Goal: Task Accomplishment & Management: Complete application form

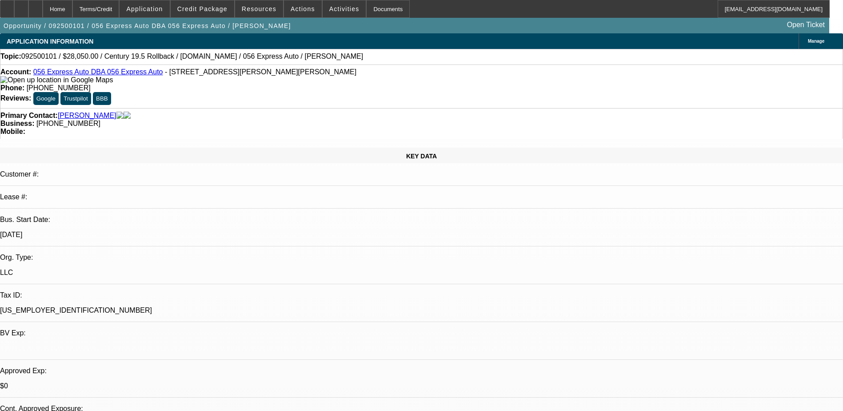
select select "0.15"
select select "2"
select select "0.1"
select select "1"
select select "2"
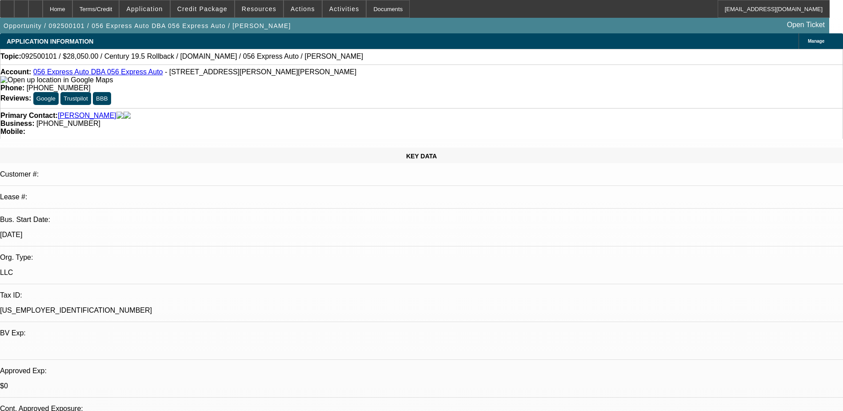
select select "4"
click at [28, 10] on div at bounding box center [21, 9] width 14 height 18
click at [43, 12] on div at bounding box center [35, 9] width 14 height 18
select select "0.15"
select select "2"
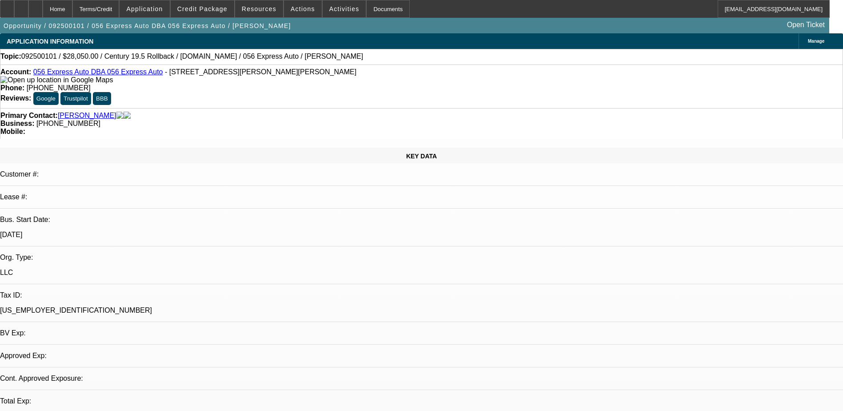
select select "0.1"
select select "1"
select select "2"
select select "4"
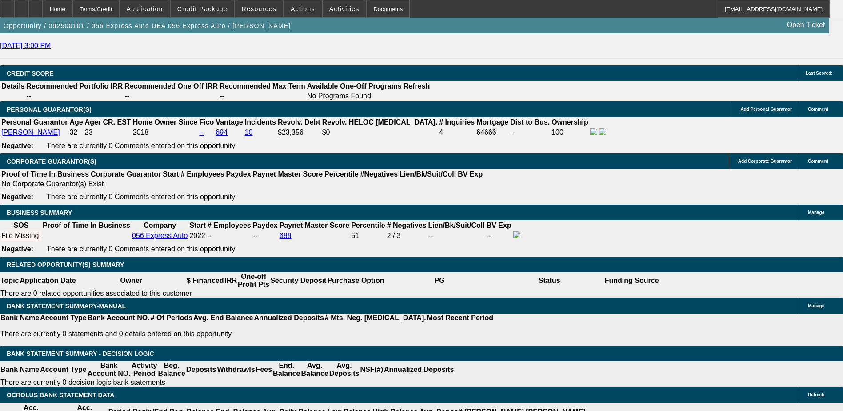
scroll to position [1271, 0]
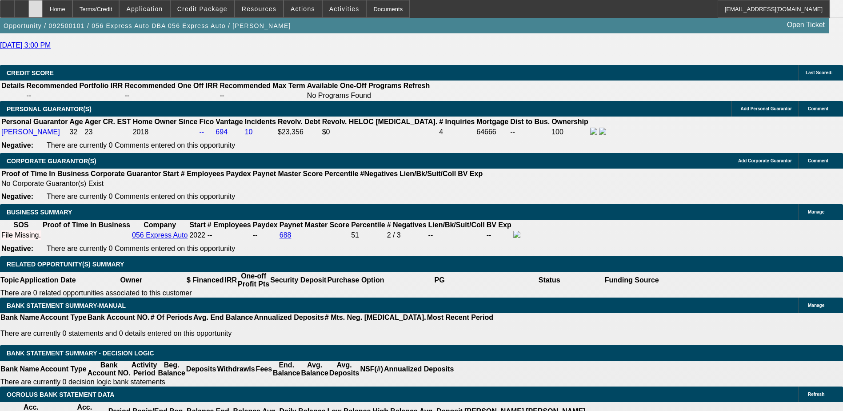
click at [43, 7] on div at bounding box center [35, 9] width 14 height 18
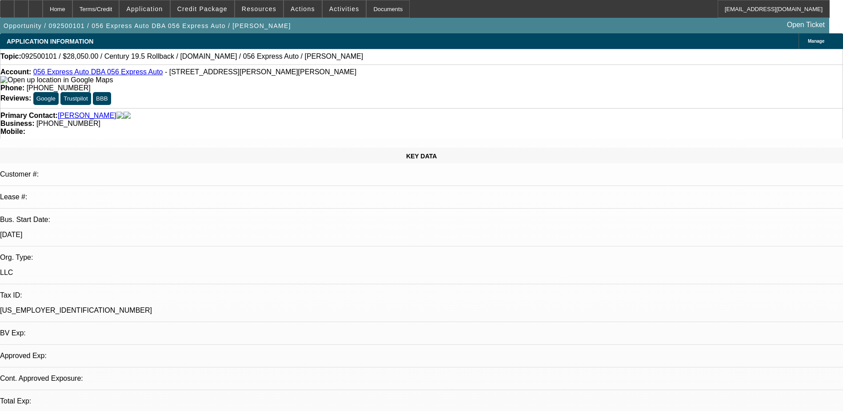
select select "0.15"
select select "2"
select select "0.1"
select select "4"
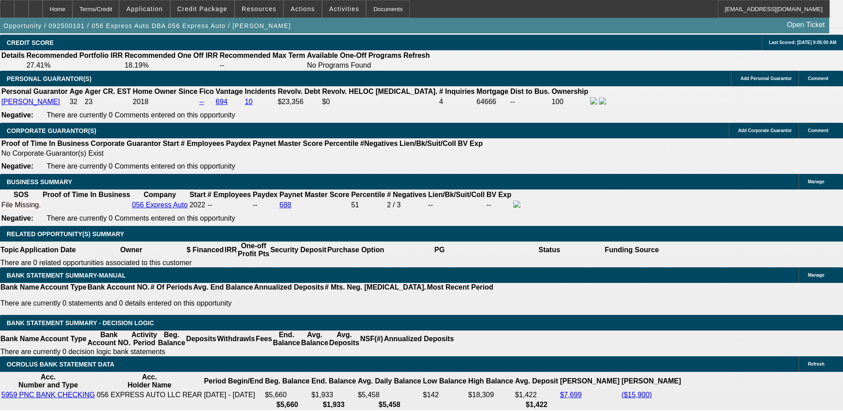
scroll to position [1378, 0]
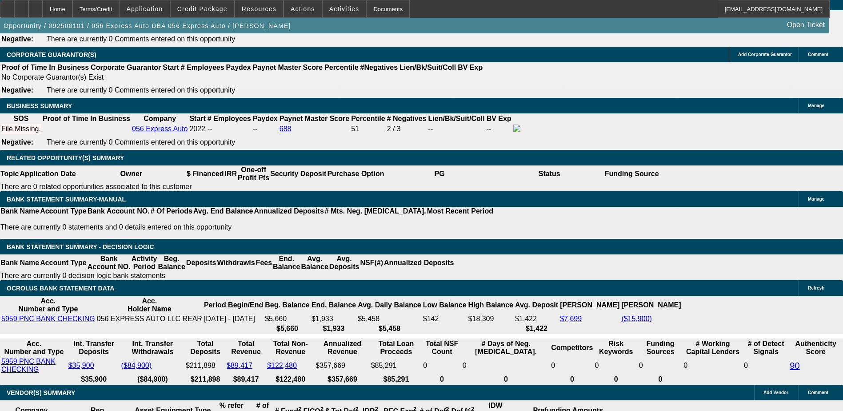
type input "UNKNOWN"
type input "12"
type input "$56,614.26"
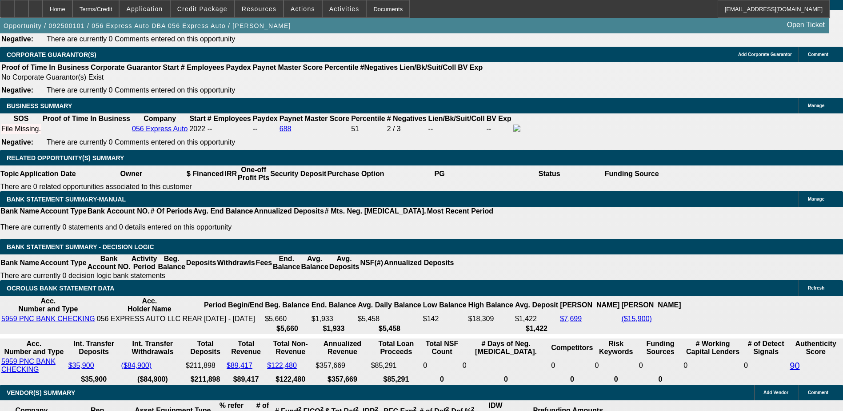
type input "$28,307.13"
type input "$4,958.22"
type input "$2,479.11"
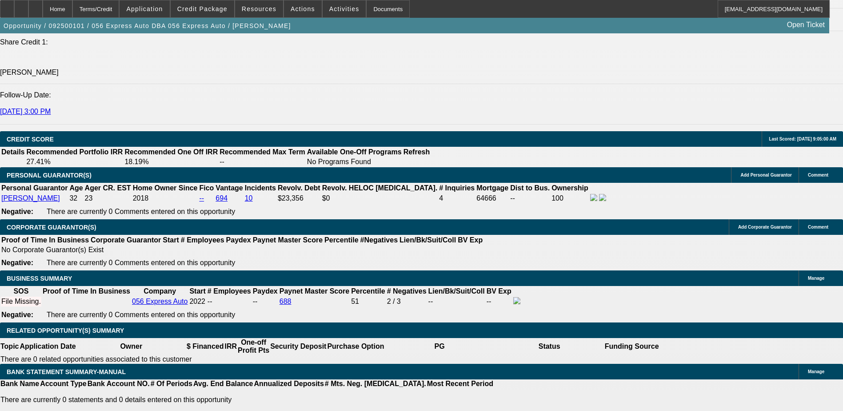
scroll to position [1155, 0]
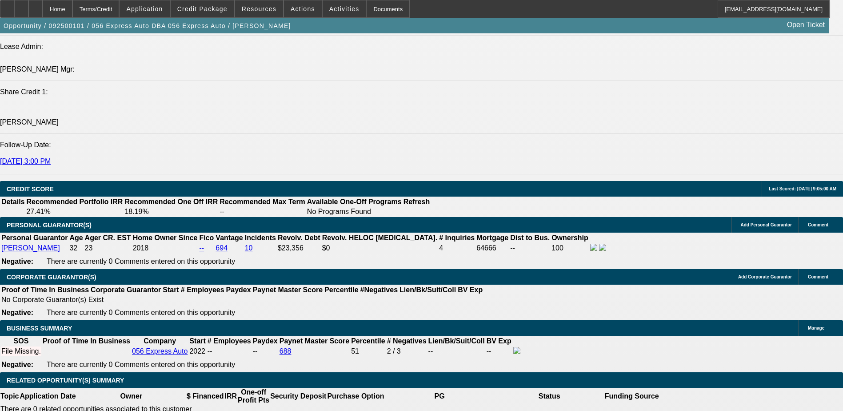
type input "12"
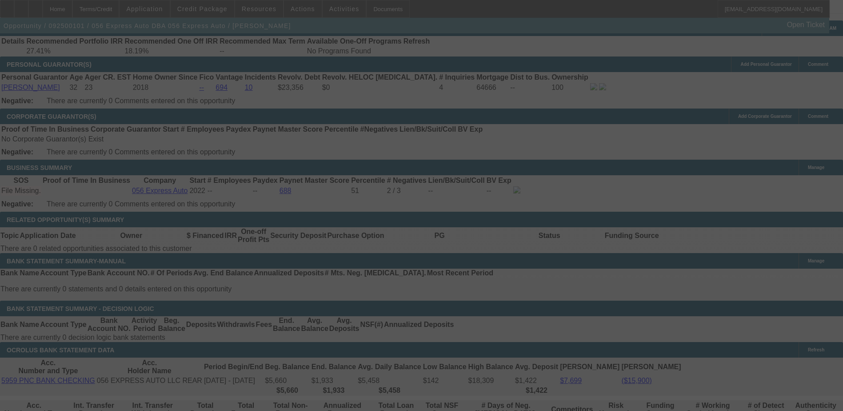
scroll to position [1378, 0]
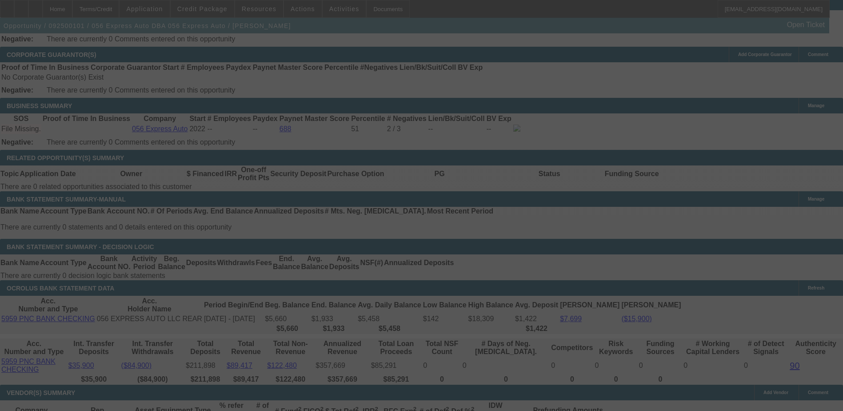
select select "0.15"
select select "2"
select select "0.1"
select select "4"
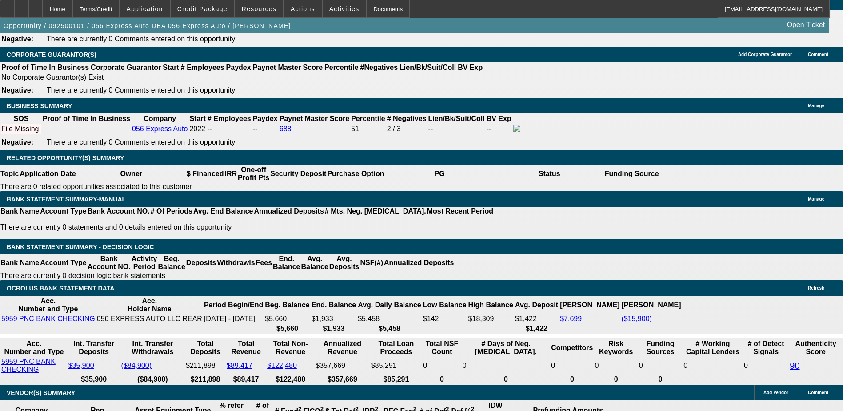
type input "UNKNOWN"
type input "8"
type input "$4,880.06"
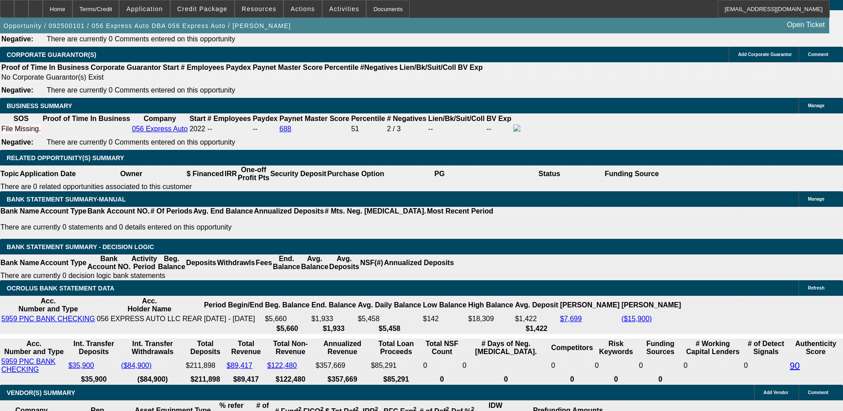
type input "$2,440.03"
type input "8"
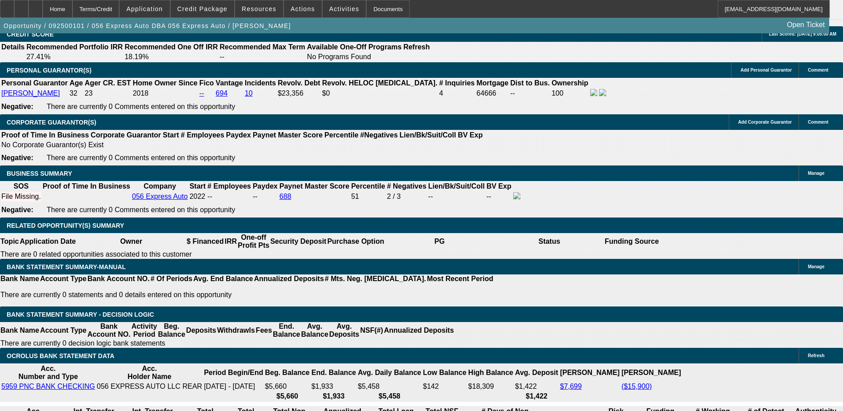
scroll to position [1244, 0]
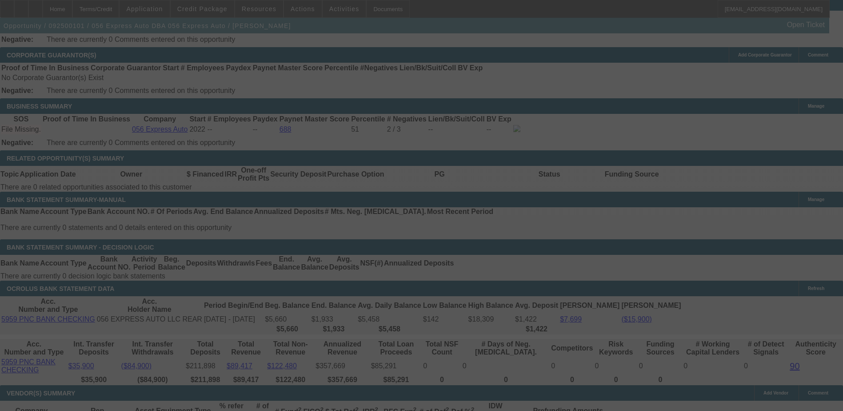
scroll to position [1378, 0]
select select "0.15"
select select "2"
select select "0.1"
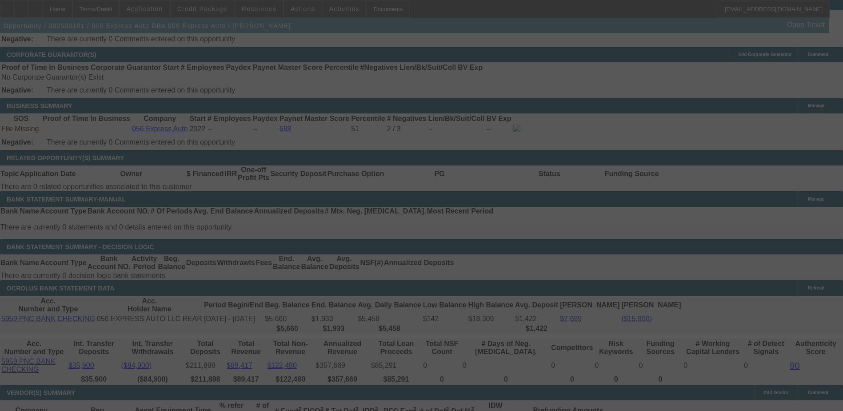
select select "4"
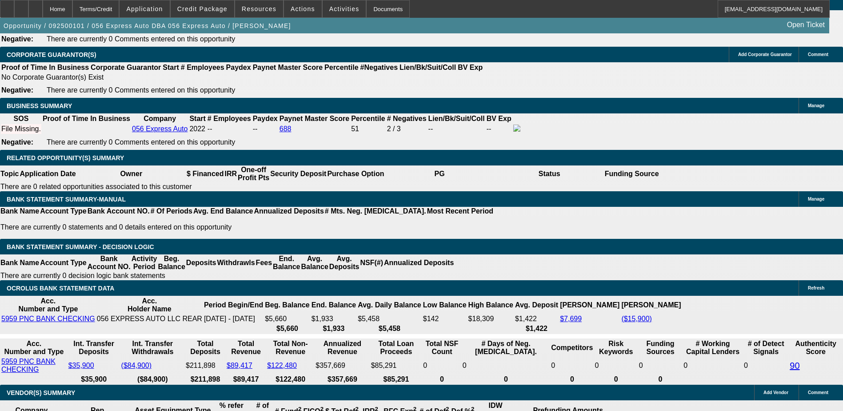
type input "7"
type input "UNKNOWN"
type input "$2,427.08"
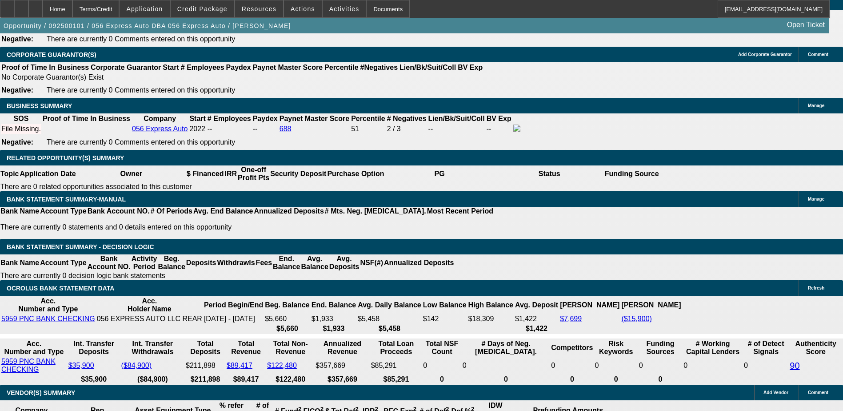
type input "$4,854.16"
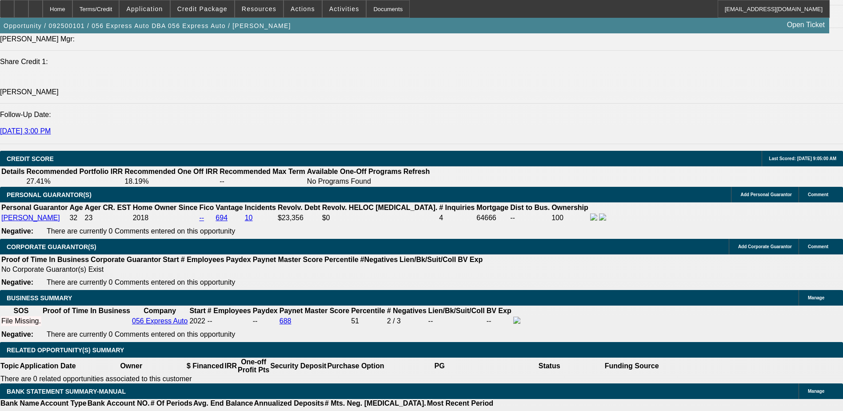
scroll to position [1155, 0]
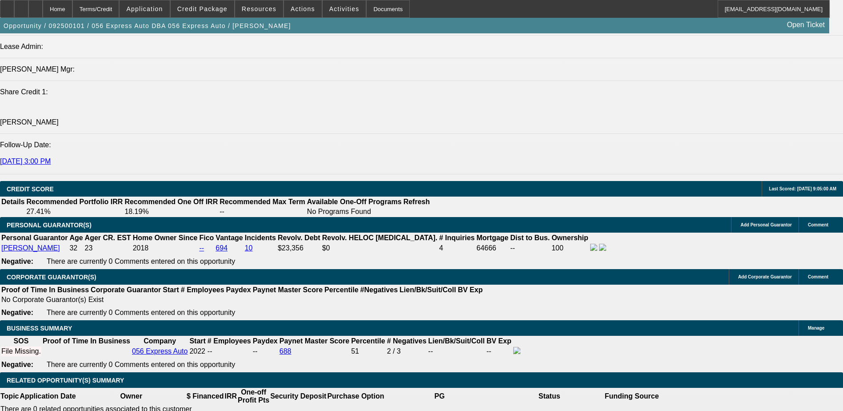
type input "7"
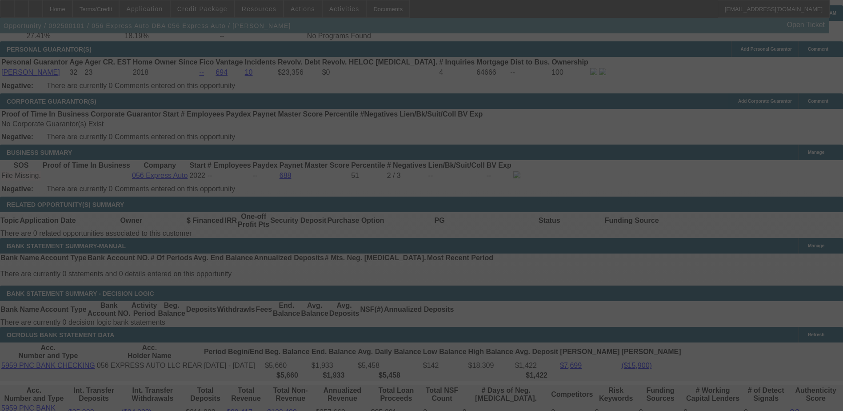
scroll to position [1422, 0]
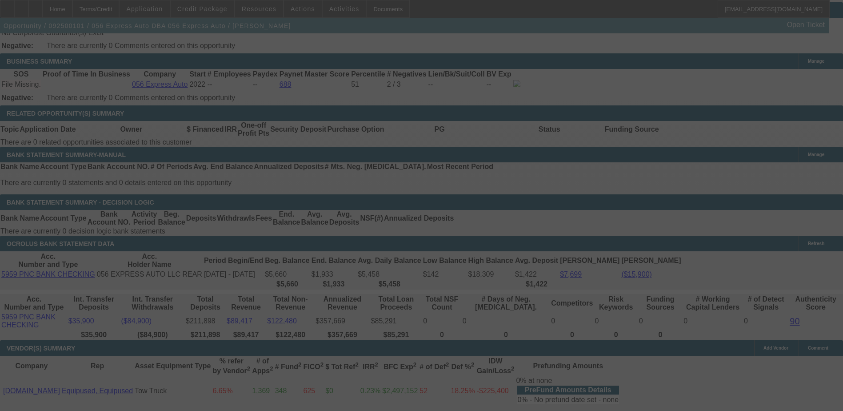
select select "0.15"
select select "2"
select select "0.1"
select select "4"
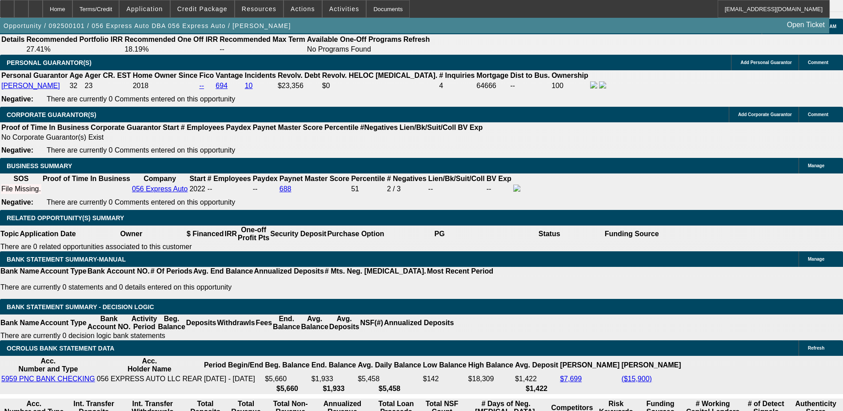
scroll to position [1333, 0]
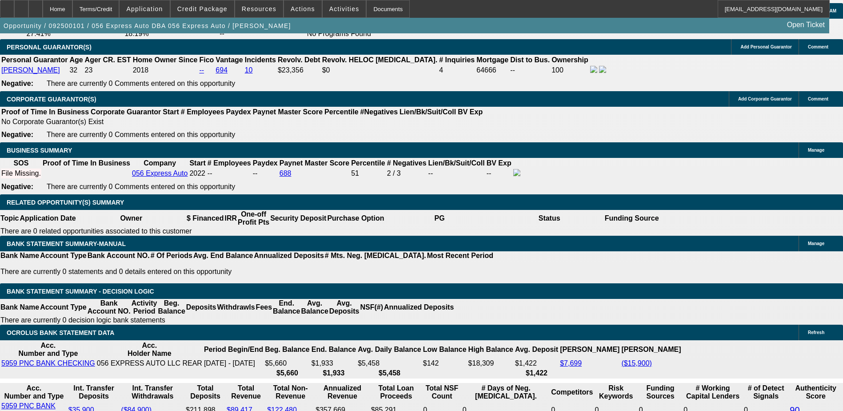
type input "1"
type input "UNKNOWN"
type input "14"
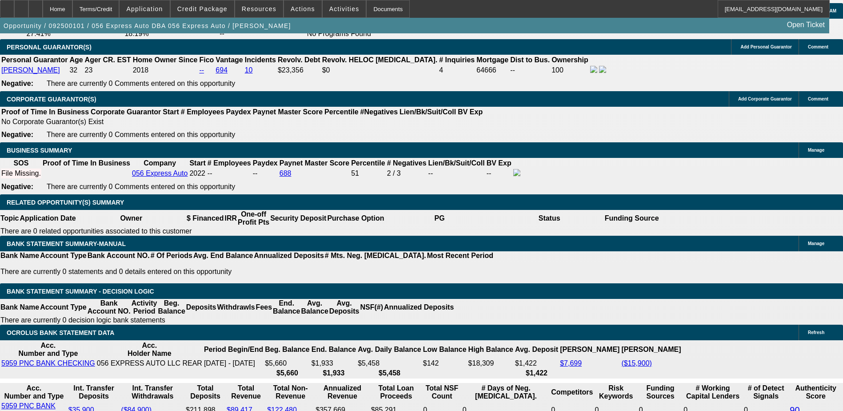
type input "$28,213.63"
type input "$56,427.26"
type input "$2,092.33"
type input "$4,184.66"
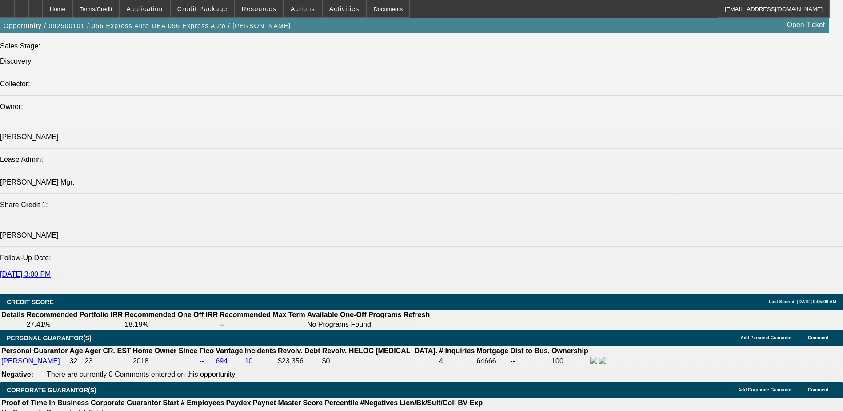
scroll to position [1111, 0]
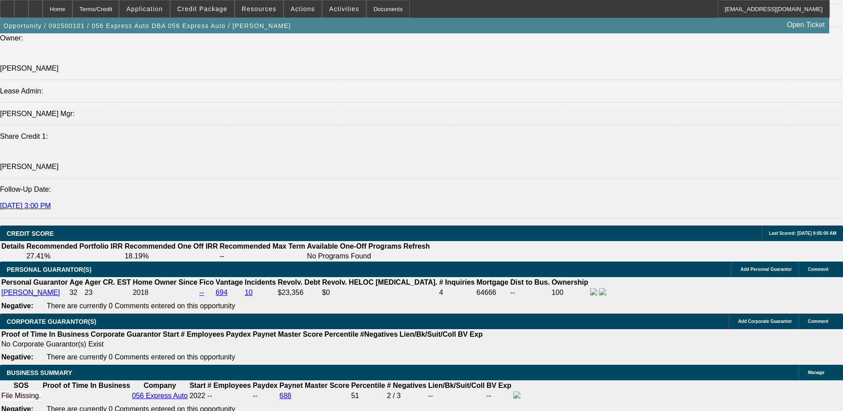
type input "14"
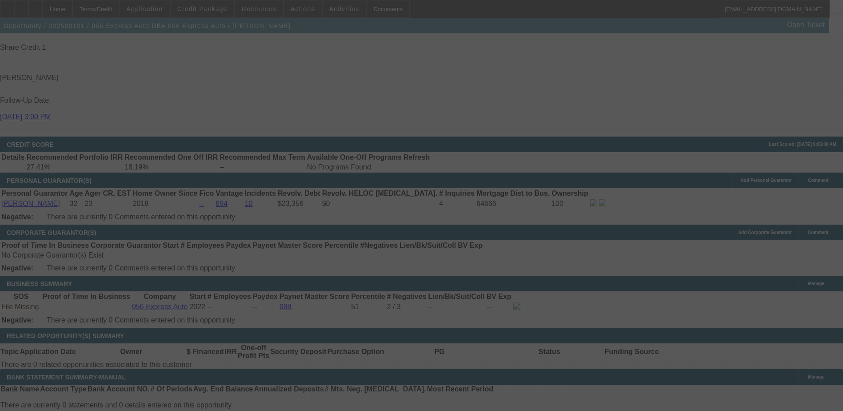
scroll to position [1244, 0]
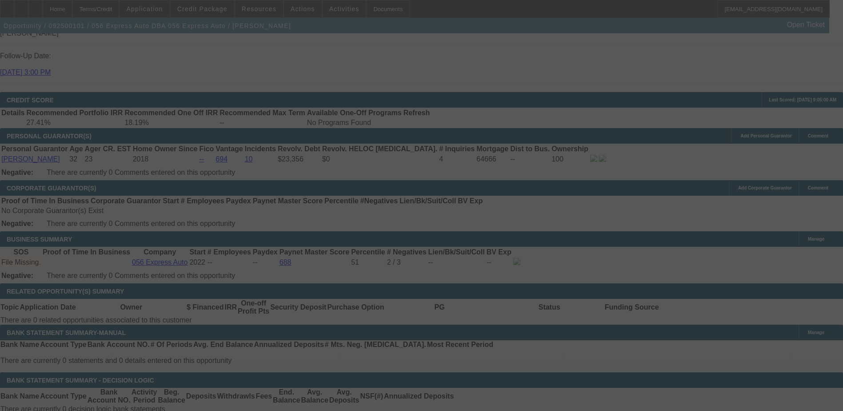
select select "0.15"
select select "2"
select select "0.1"
select select "4"
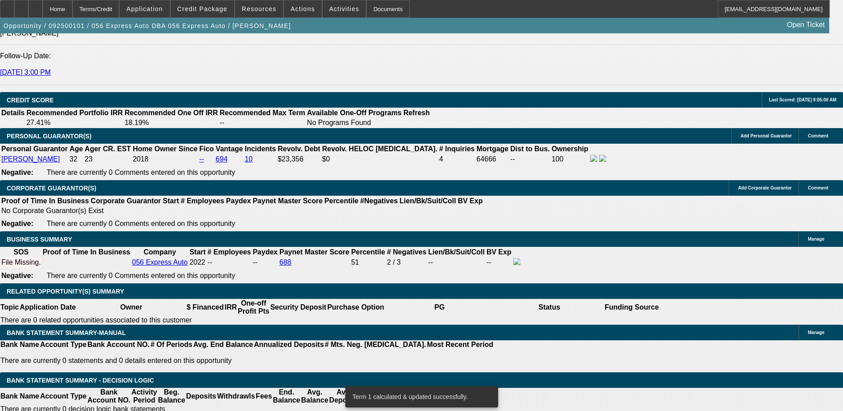
scroll to position [1289, 0]
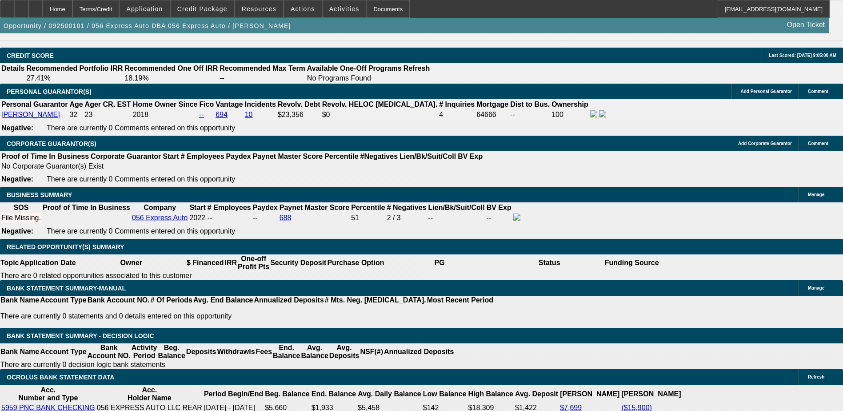
type input "1"
type input "UNKNOWN"
type input "$28,213.63"
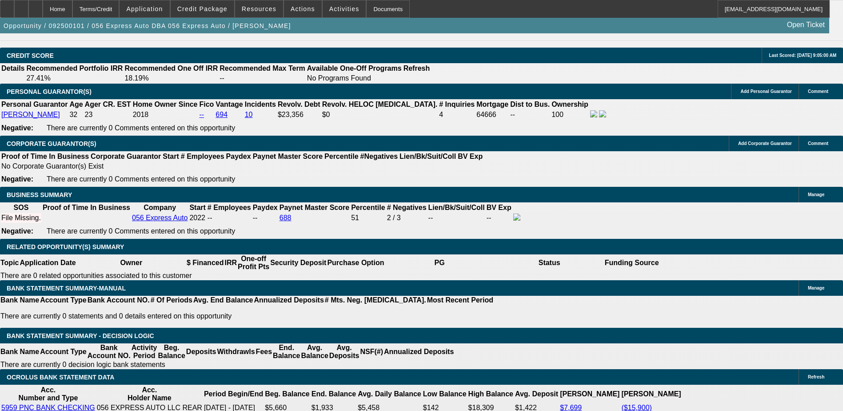
type input "$56,427.26"
type input "18"
type input "$1,646.11"
type input "$3,292.22"
type input "18"
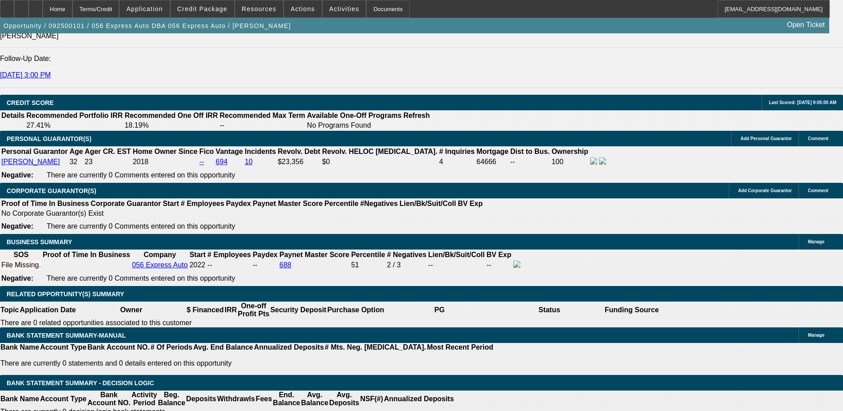
scroll to position [1155, 0]
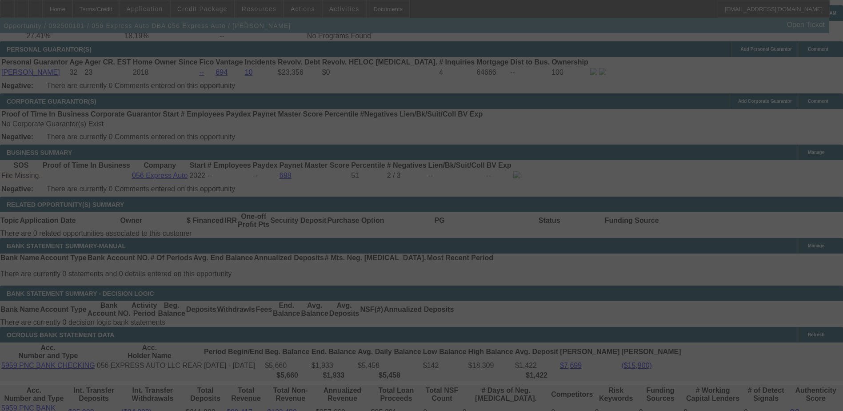
scroll to position [1333, 0]
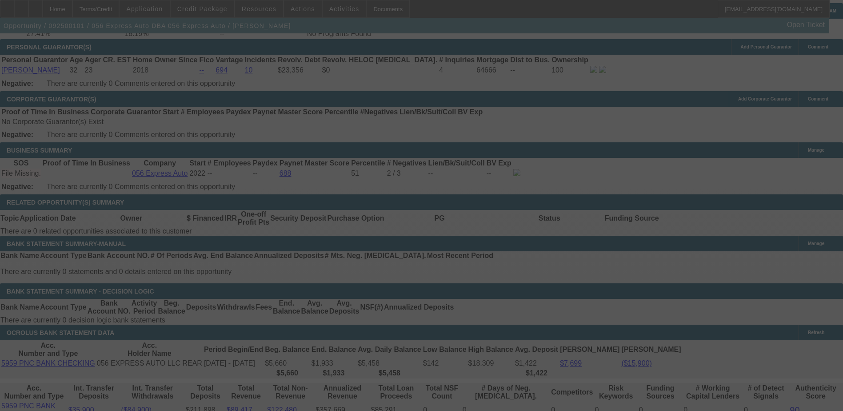
select select "0.15"
select select "2"
select select "0.1"
select select "4"
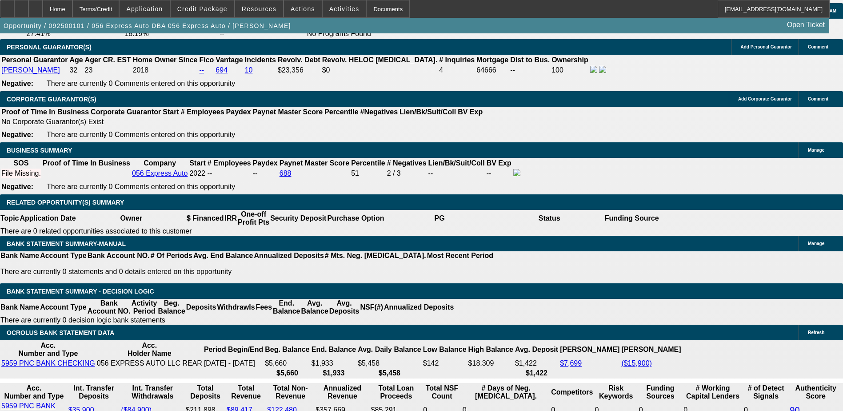
type input "7"
type input "UNKNOWN"
type input "79"
type input "$2,705.24"
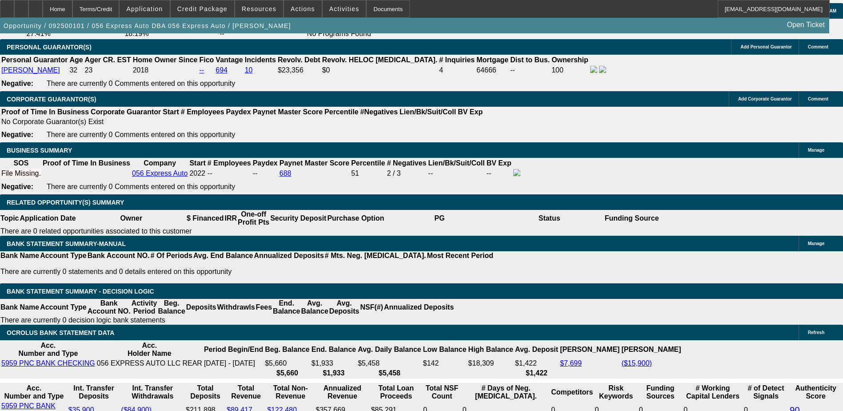
type input "$5,410.48"
type input "7"
type input "$1,646.11"
type input "$3,292.22"
type input "79"
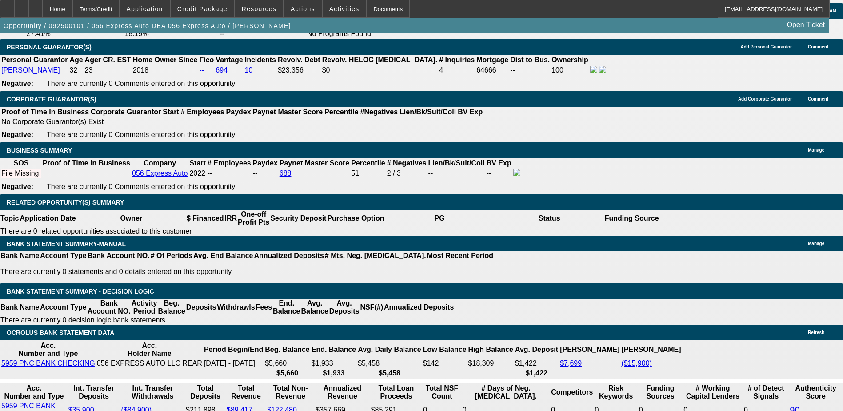
type input "$2,705.24"
type input "$5,410.48"
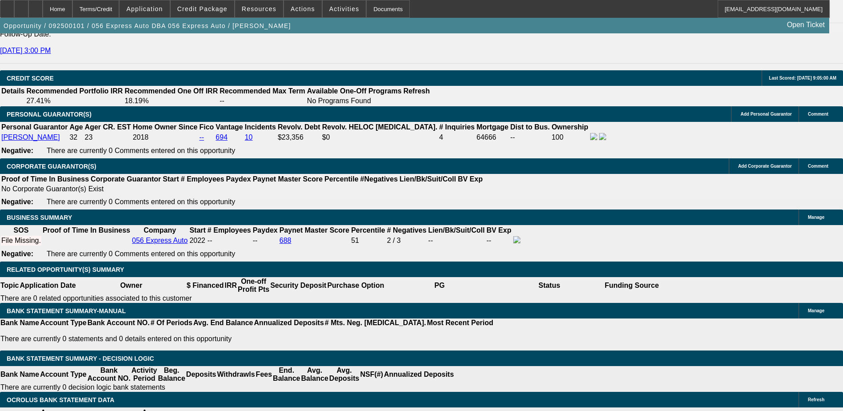
scroll to position [1155, 0]
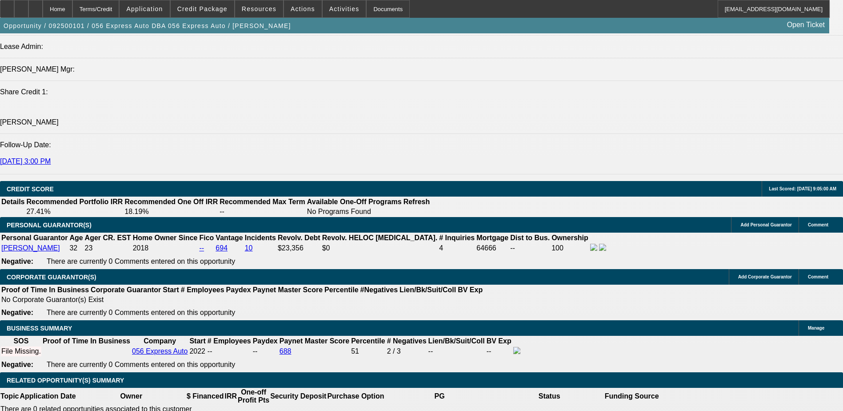
type input "7"
type input "$1,646.11"
type input "$3,292.22"
type input "7"
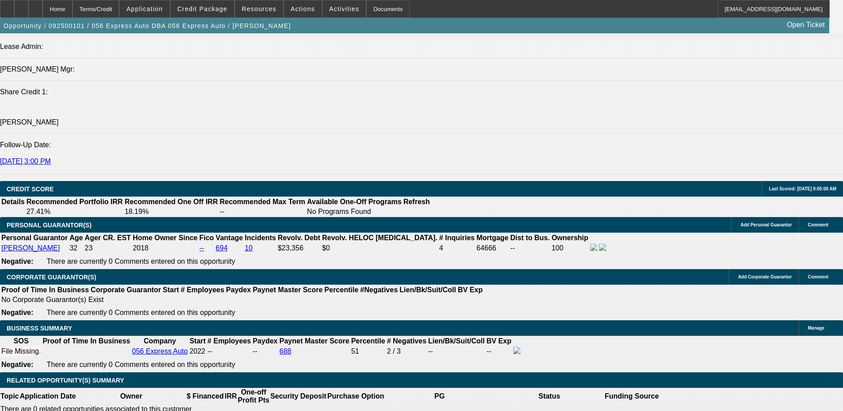
type input "9"
type input "$1,671.71"
type input "$3,343.42"
type input "9"
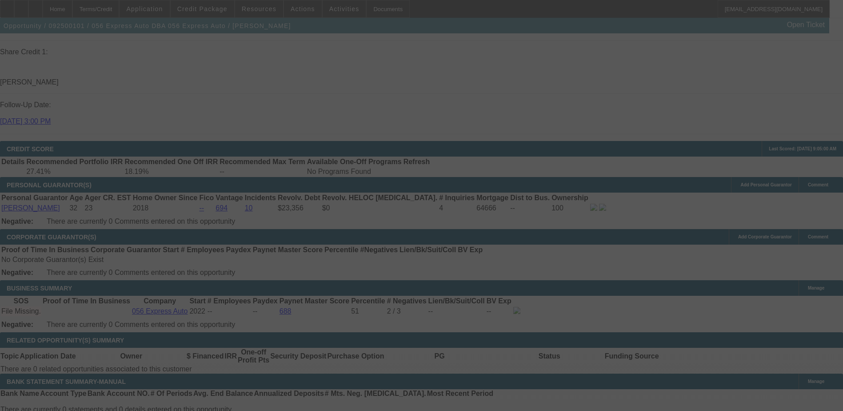
scroll to position [1333, 0]
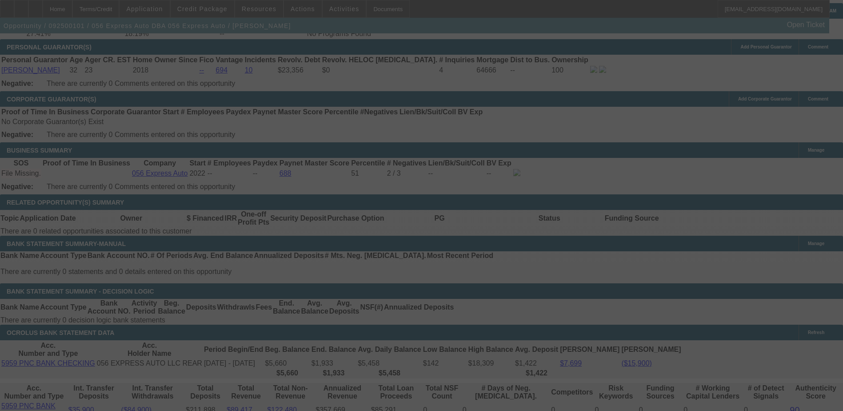
select select "0.15"
select select "2"
select select "0.1"
select select "4"
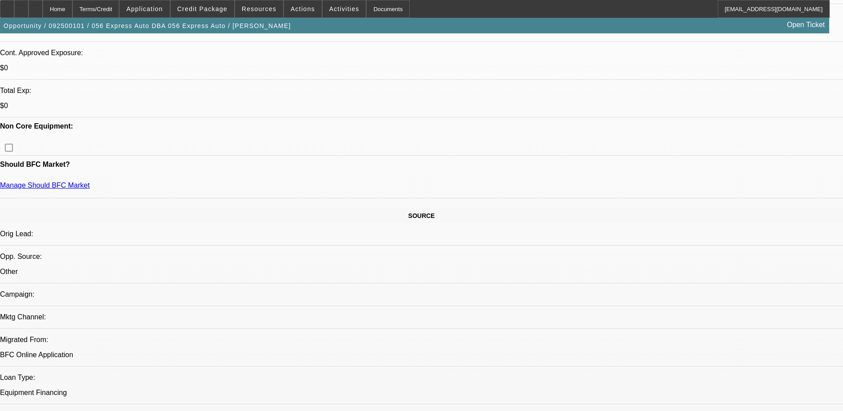
scroll to position [178, 0]
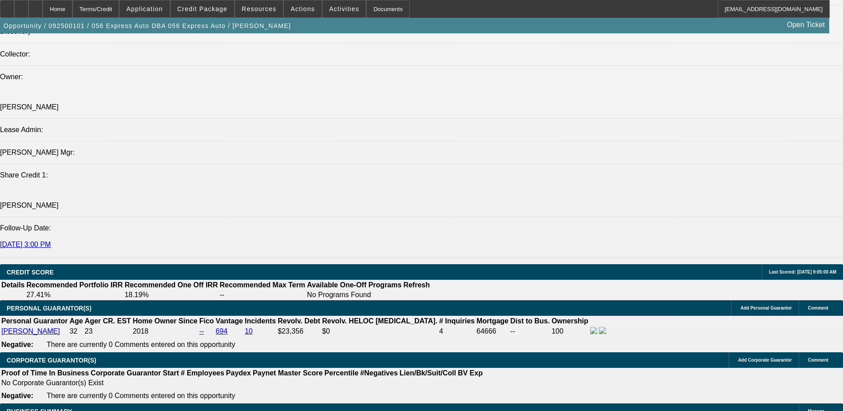
scroll to position [978, 0]
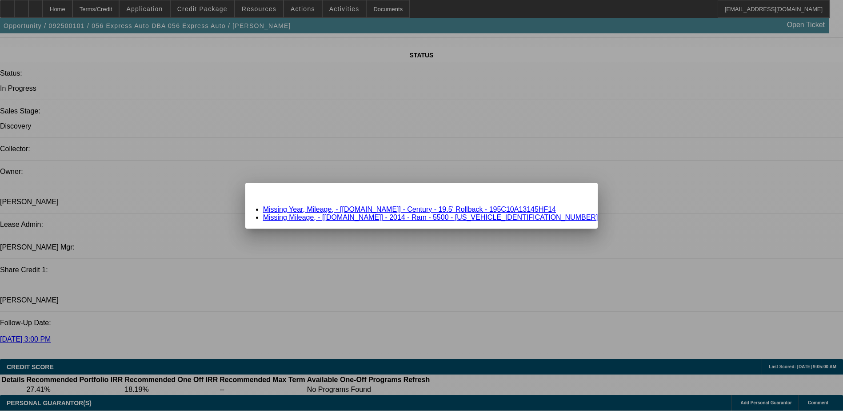
scroll to position [0, 0]
click at [580, 193] on span "Close" at bounding box center [586, 190] width 12 height 5
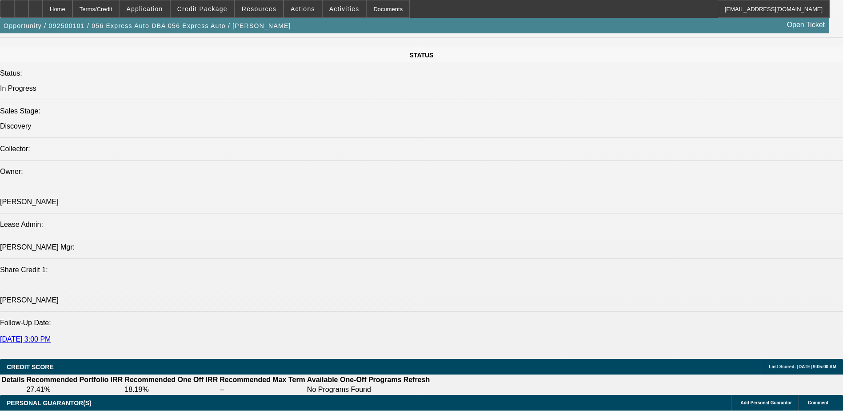
scroll to position [978, 0]
click at [28, 2] on div at bounding box center [21, 9] width 14 height 18
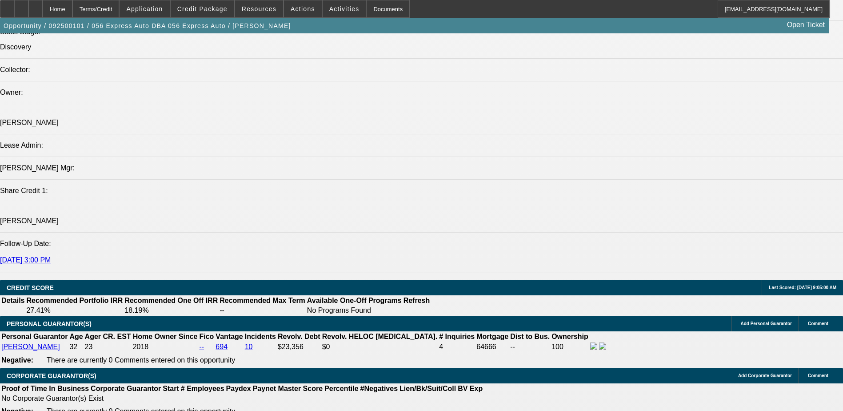
scroll to position [889, 0]
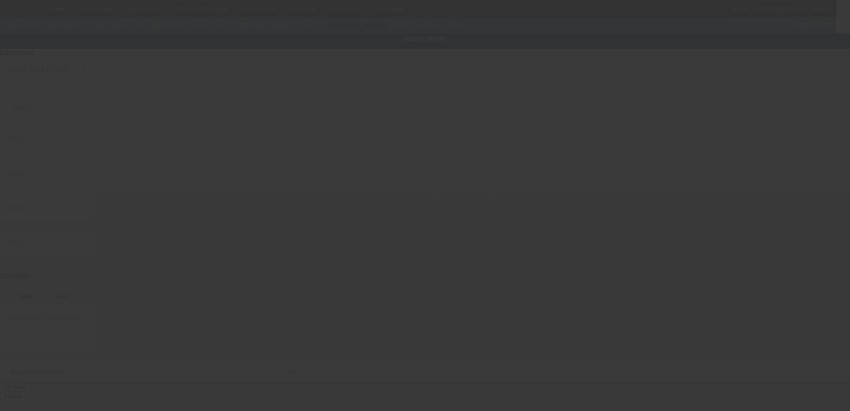
type input "3C7WRMDL3EG309995"
type input "Ram"
type input "5500"
radio input "true"
type textarea "Ram 5500"
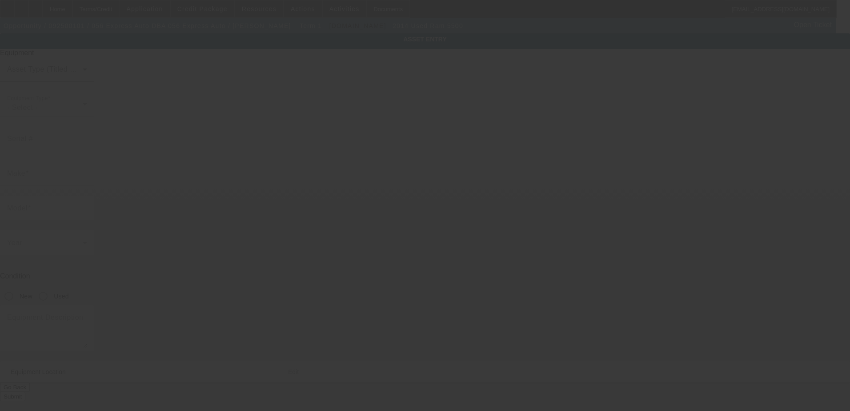
type input "76 South Woodward Court"
type input "Hazleton"
type input "18201"
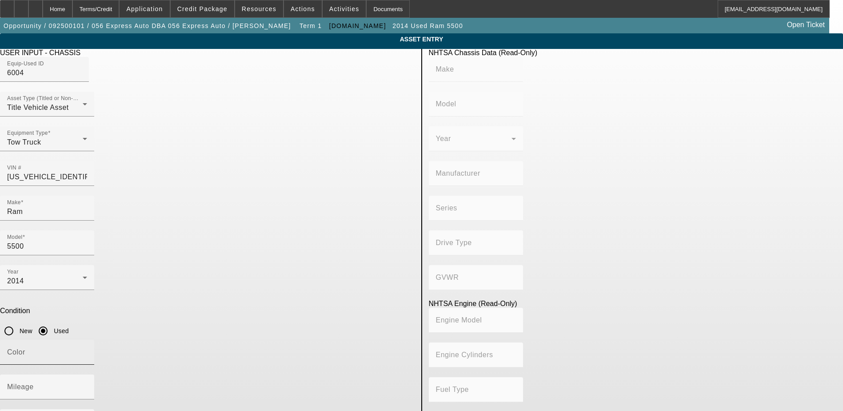
click at [87, 350] on input "Color" at bounding box center [47, 355] width 80 height 11
type input "Black"
click at [87, 374] on div "Mileage" at bounding box center [47, 386] width 80 height 25
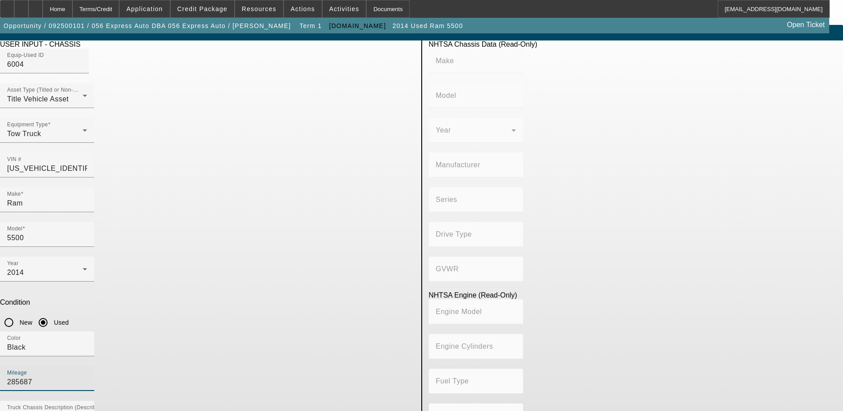
scroll to position [11, 0]
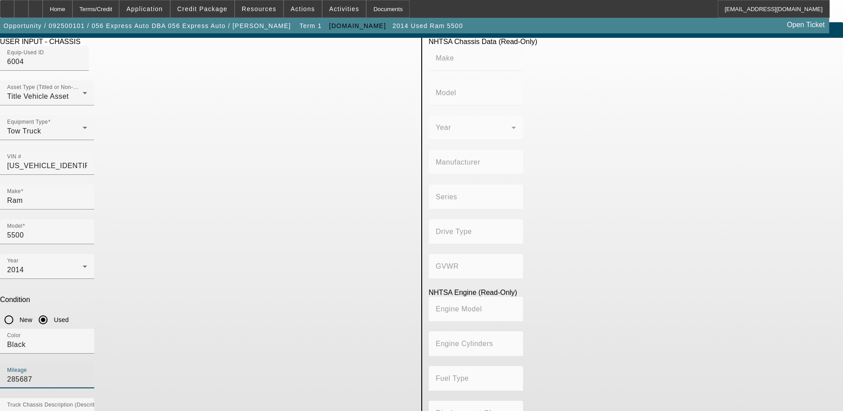
type input "285687"
click at [116, 231] on app-asset-collateral-manage "ASSET ENTRY Delete asset USER INPUT - CHASSIS Equip-Used ID 6004 Asset Type (Ti…" at bounding box center [421, 268] width 843 height 493
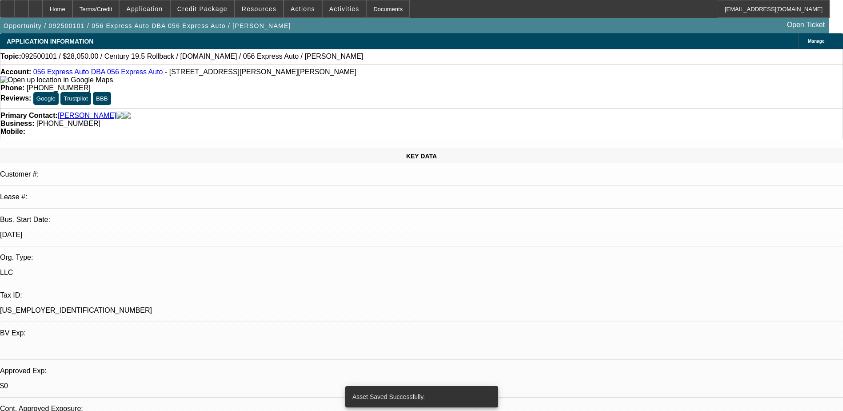
select select "0.15"
select select "2"
select select "0.1"
select select "4"
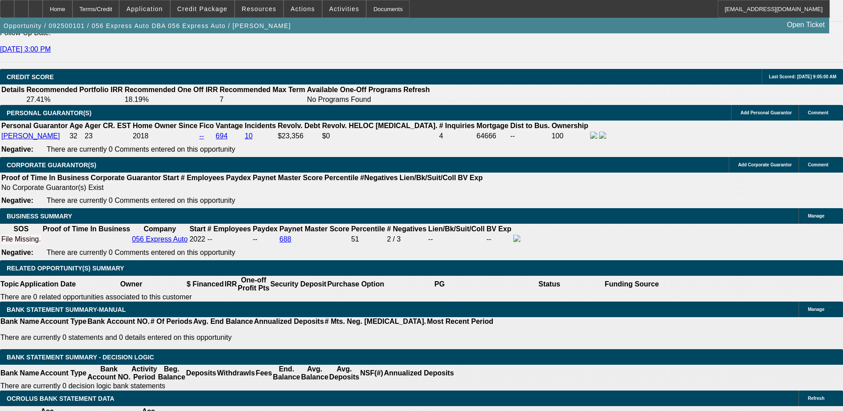
scroll to position [1289, 0]
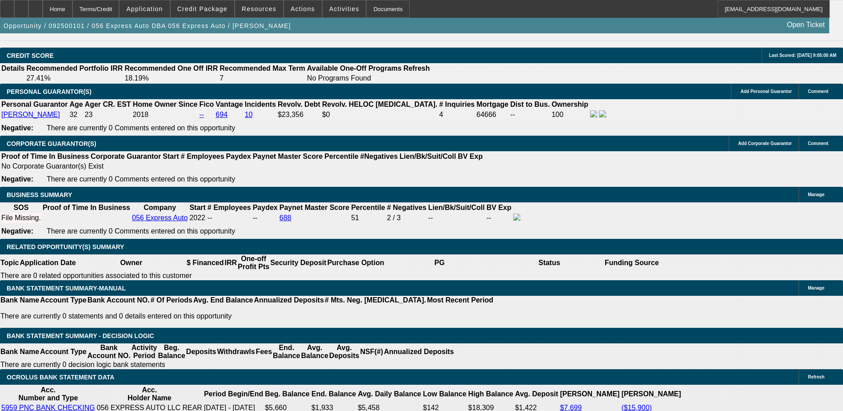
select select "0.2"
type input "$6,600.00"
type input "UNKNOWN"
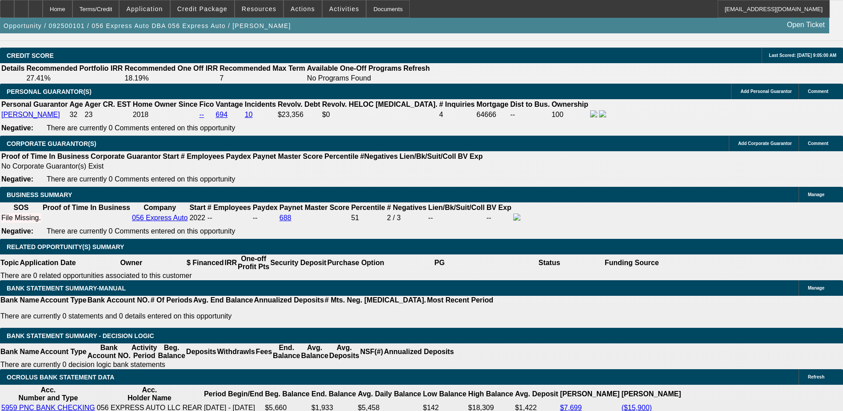
type input "$3,146.76"
type input "$1,573.38"
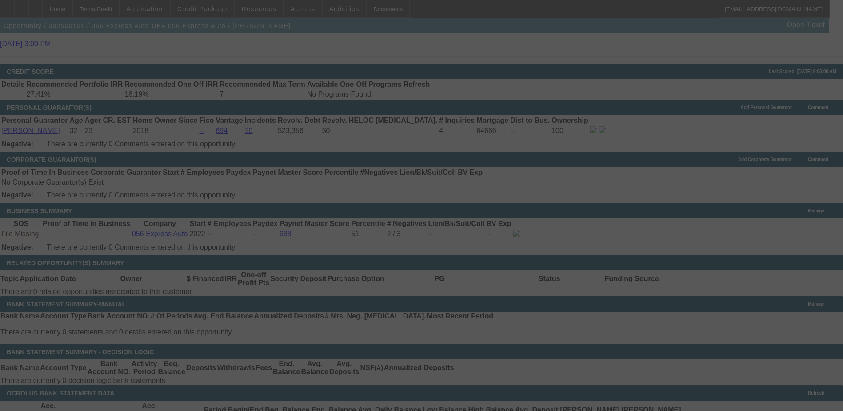
scroll to position [1289, 0]
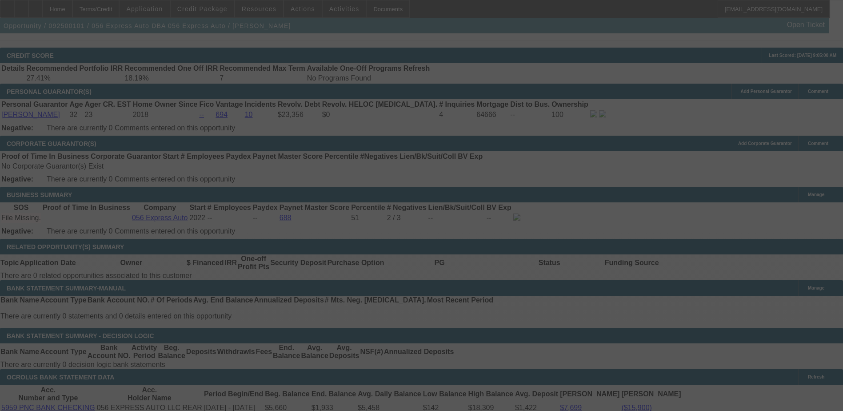
select select "0.2"
select select "2"
select select "0.1"
select select "4"
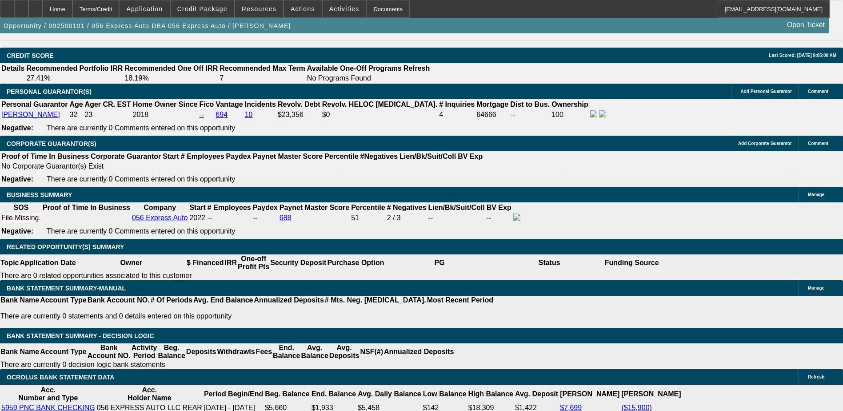
type input "UNKNOWN"
type input "14"
type input "$53,196.00"
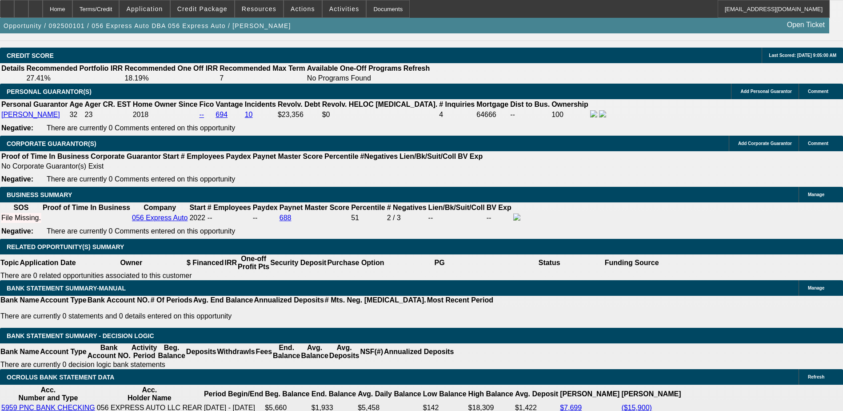
type input "$26,598.00"
type input "$3,987.00"
type input "$1,993.50"
type input "14"
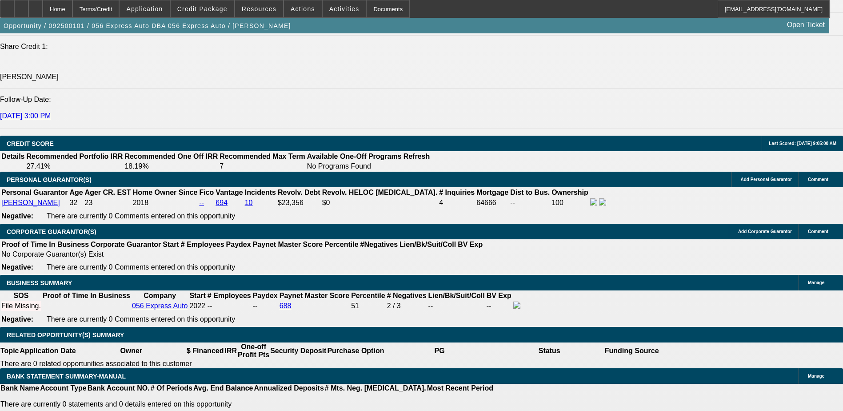
scroll to position [1200, 0]
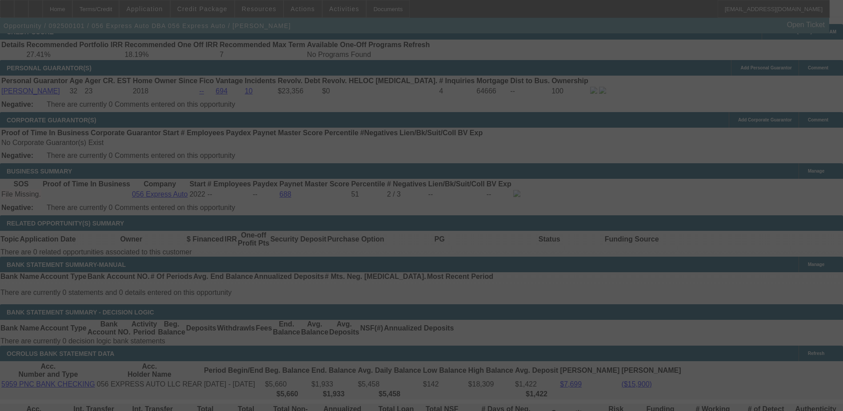
scroll to position [1333, 0]
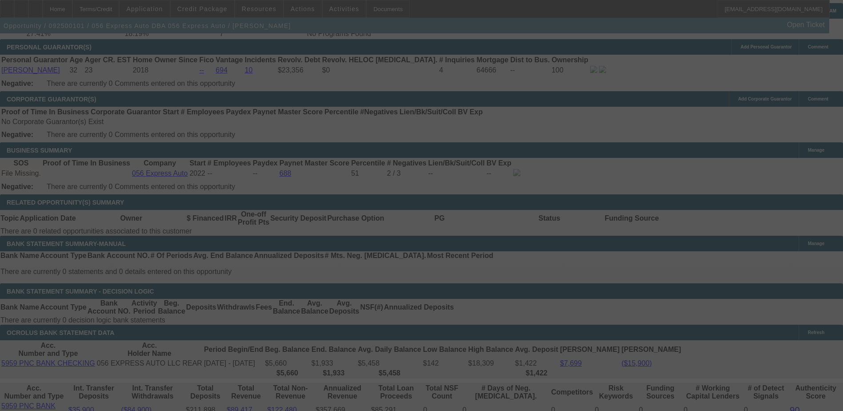
select select "0.2"
select select "2"
select select "0.1"
select select "4"
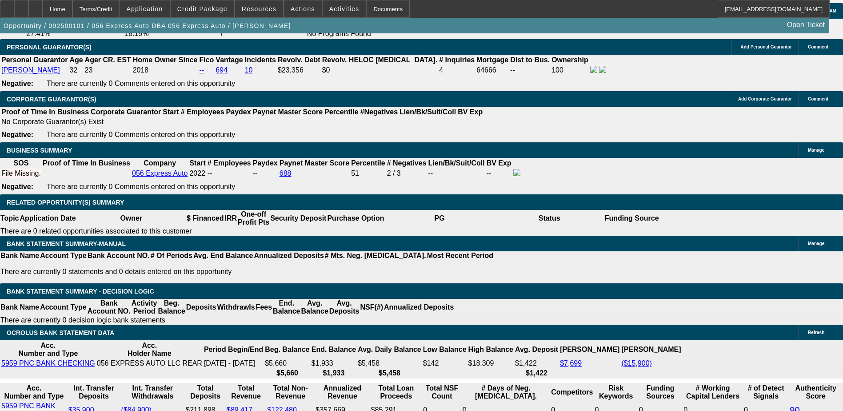
type input "UNKNOWN"
type input "7"
type input "$3,938.50"
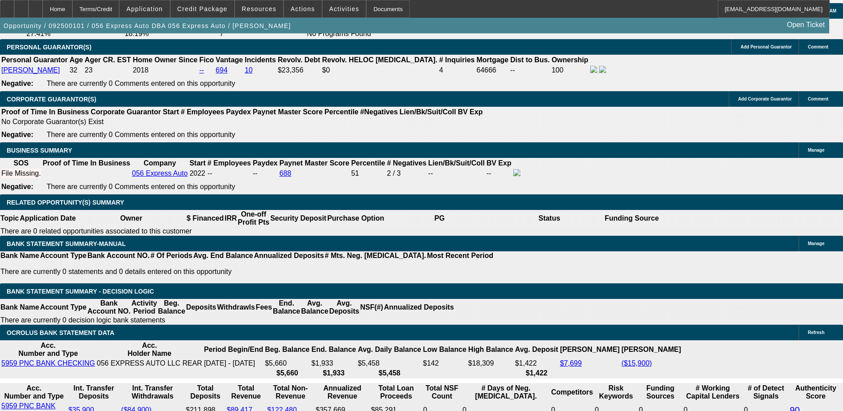
type input "$1,969.25"
type input "7"
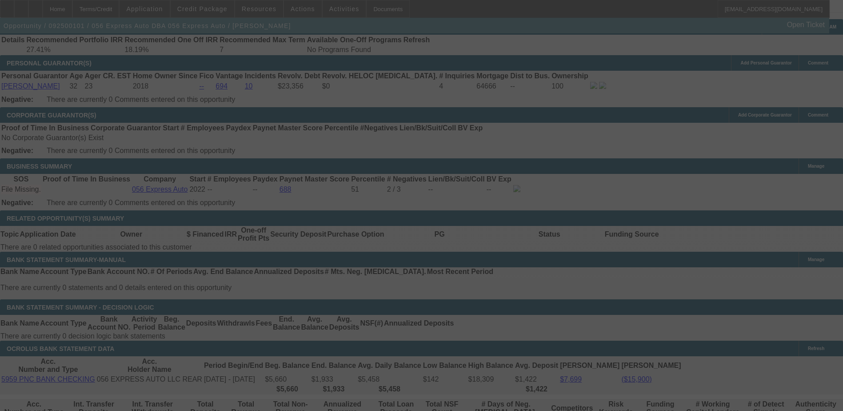
scroll to position [1333, 0]
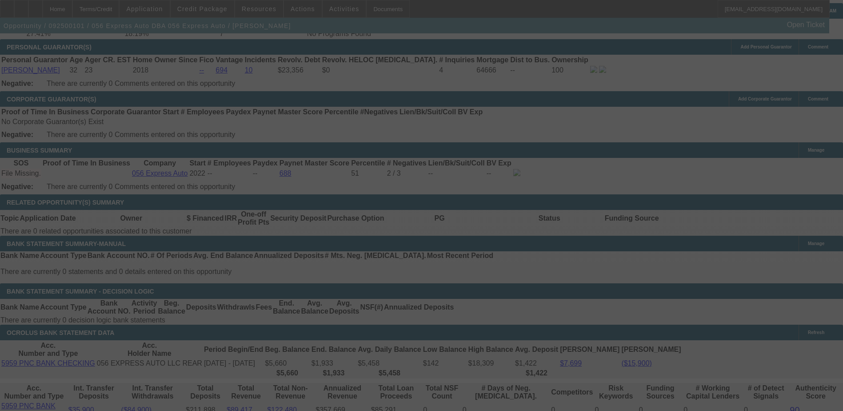
select select "0.2"
select select "2"
select select "0.1"
select select "4"
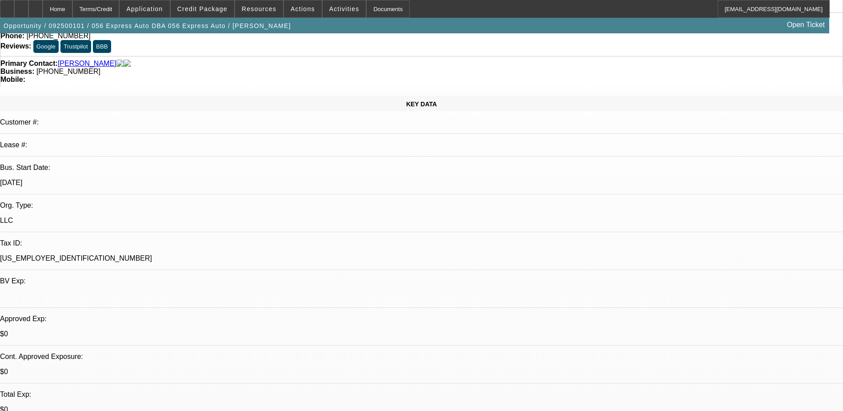
scroll to position [0, 0]
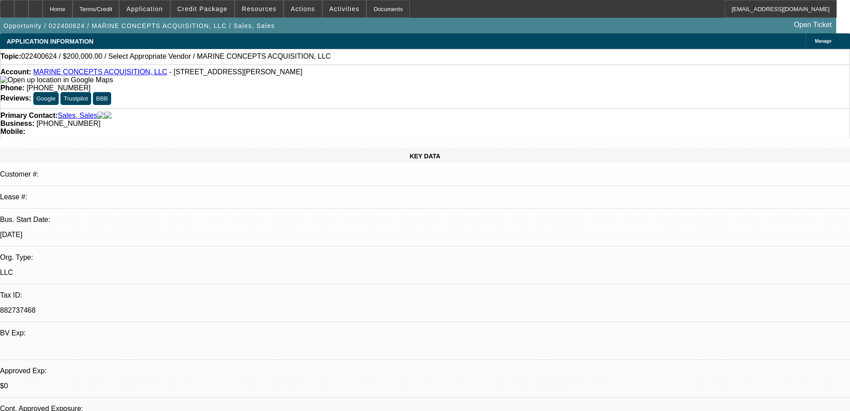
select select "0"
select select "2"
select select "0.1"
select select "4"
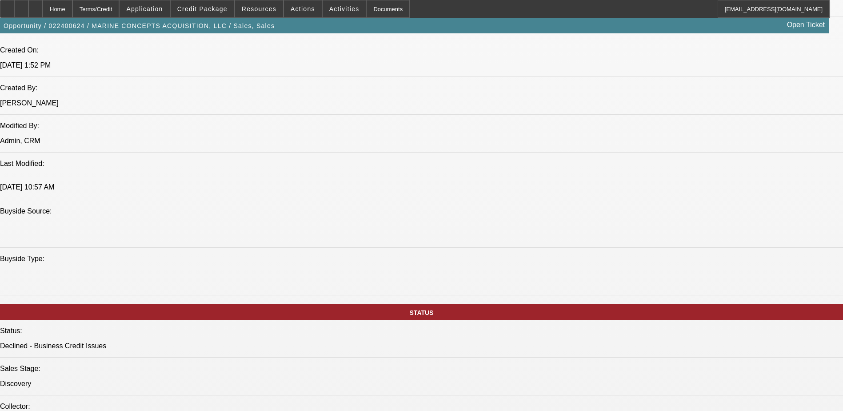
scroll to position [800, 0]
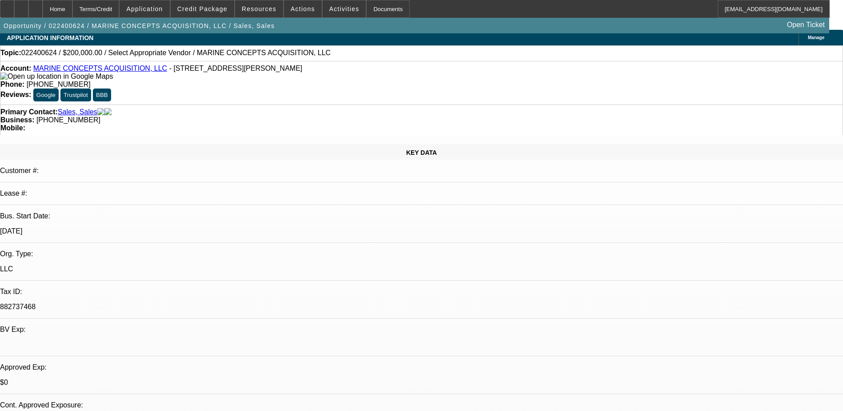
scroll to position [0, 0]
